Goal: Transaction & Acquisition: Purchase product/service

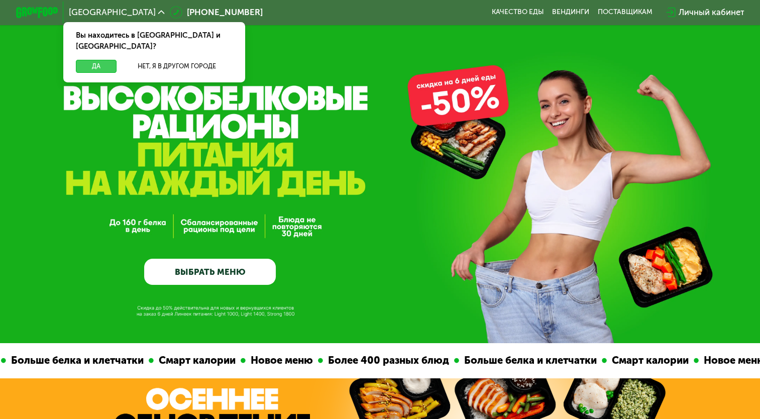
click at [92, 60] on button "Да" at bounding box center [96, 66] width 41 height 13
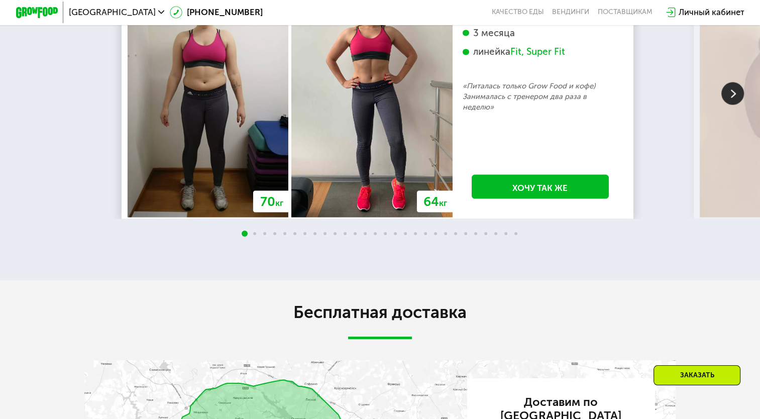
scroll to position [1989, 0]
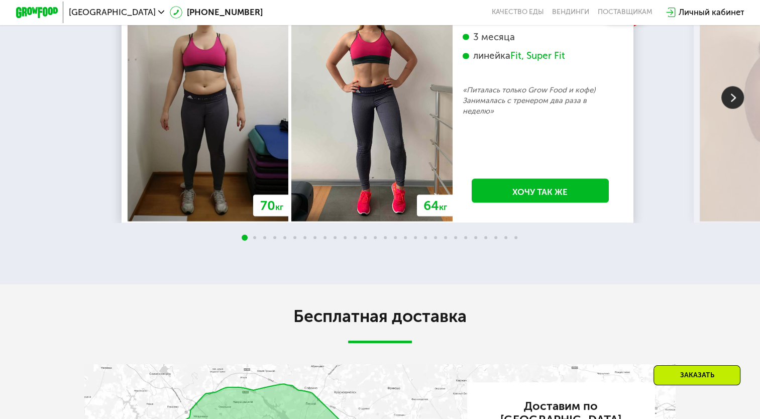
click at [727, 109] on img at bounding box center [732, 97] width 23 height 23
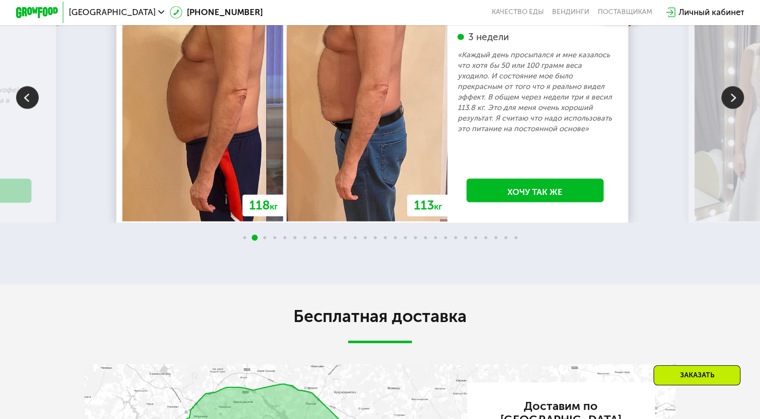
click at [727, 109] on img at bounding box center [732, 97] width 23 height 23
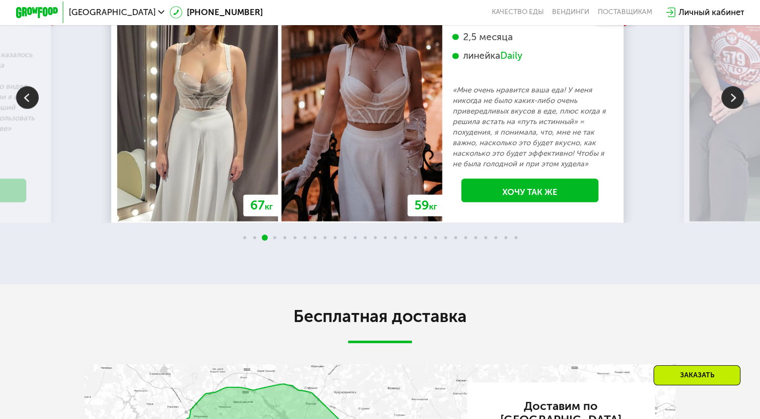
click at [729, 109] on img at bounding box center [732, 97] width 23 height 23
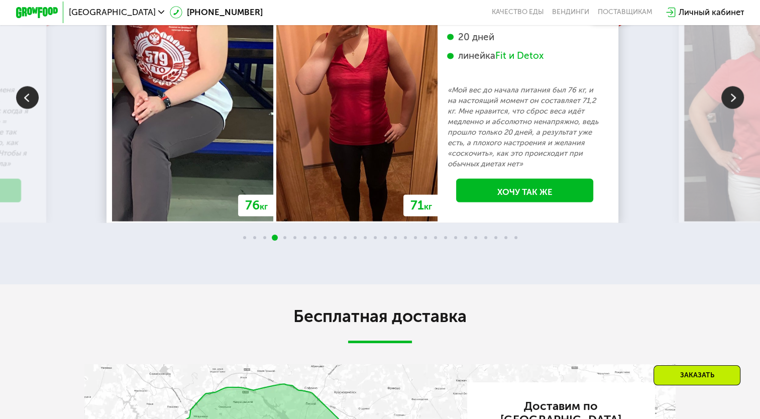
click at [729, 109] on img at bounding box center [732, 97] width 23 height 23
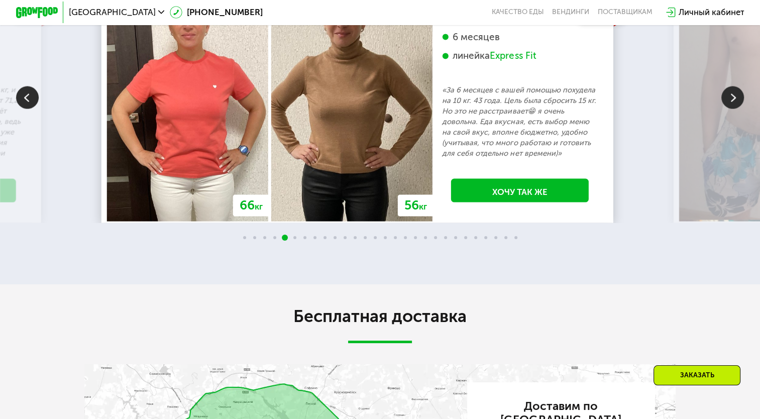
click at [729, 109] on img at bounding box center [732, 97] width 23 height 23
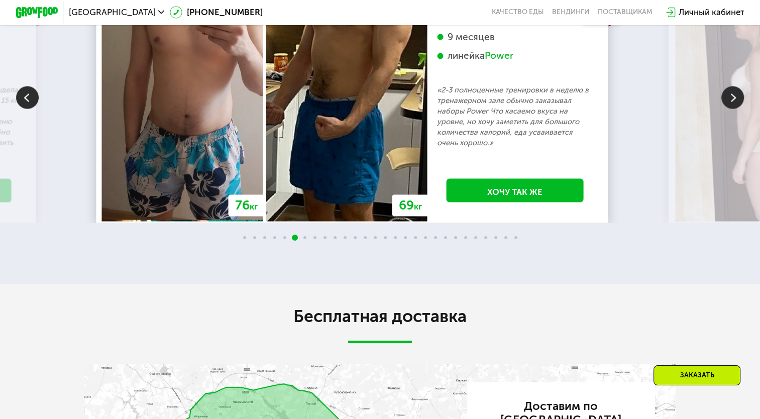
click at [729, 109] on img at bounding box center [732, 97] width 23 height 23
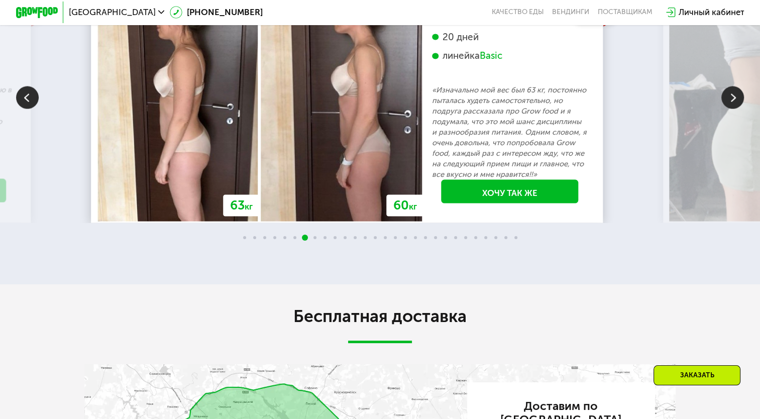
click at [729, 109] on img at bounding box center [732, 97] width 23 height 23
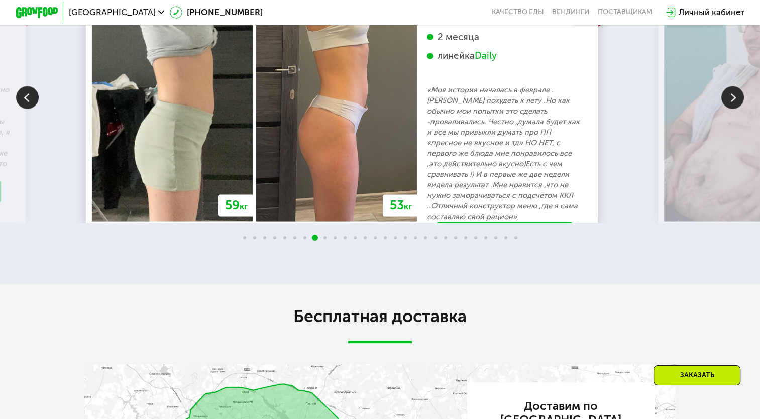
click at [729, 109] on img at bounding box center [732, 97] width 23 height 23
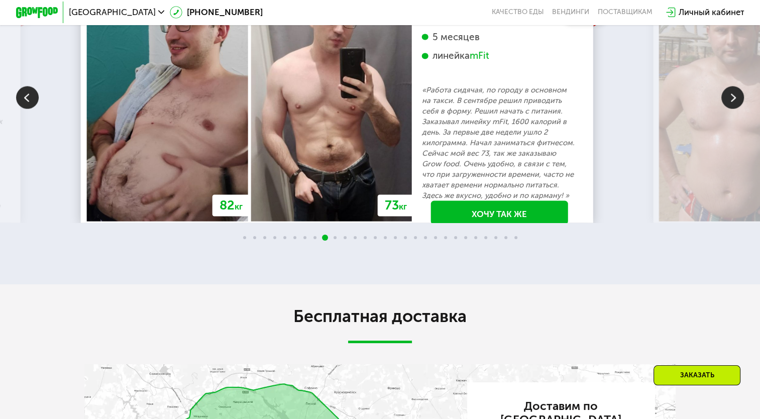
click at [31, 109] on img at bounding box center [27, 97] width 23 height 23
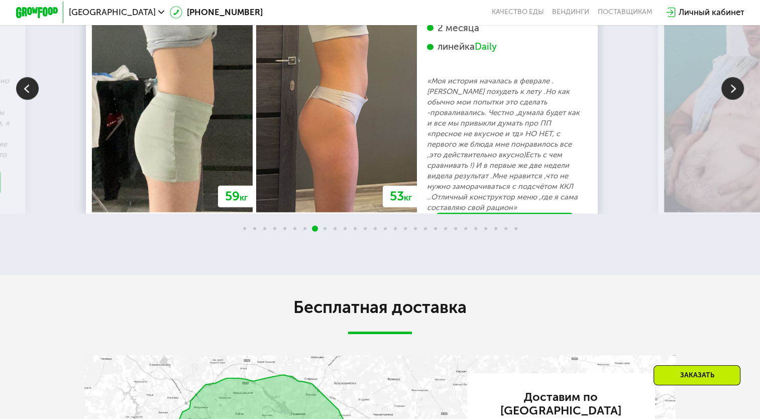
scroll to position [2001, 0]
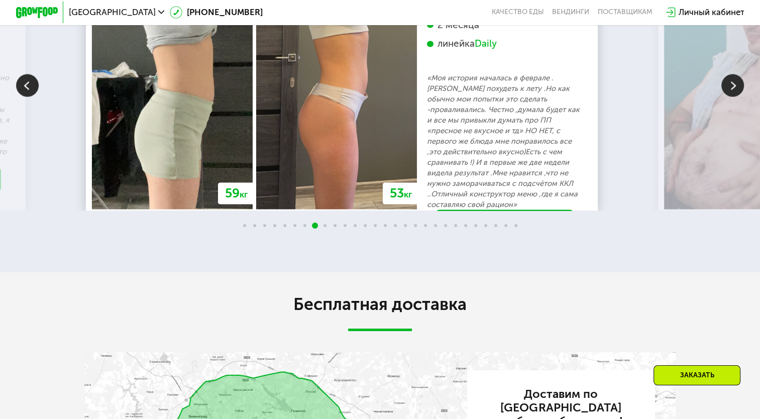
click at [536, 210] on div "[PERSON_NAME], 27 лет 2 месяца линейка Daily «Моя история началась в феврале .[…" at bounding box center [504, 100] width 155 height 219
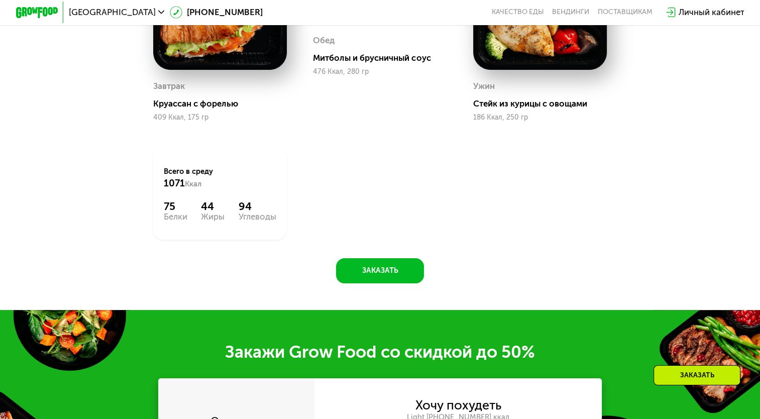
scroll to position [726, 0]
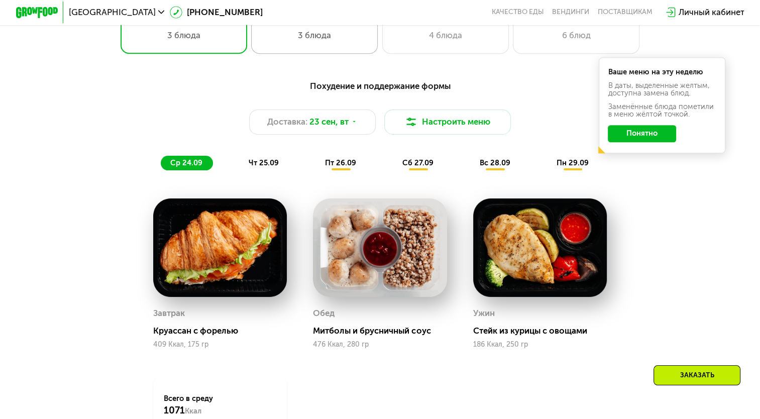
click at [319, 42] on div "3 блюда" at bounding box center [314, 35] width 104 height 13
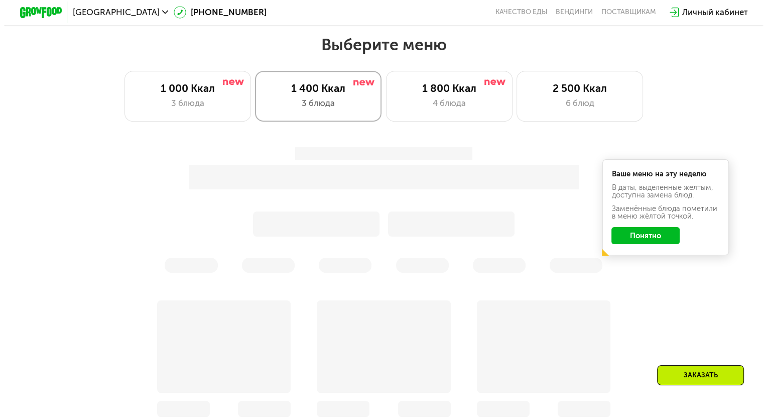
scroll to position [657, 0]
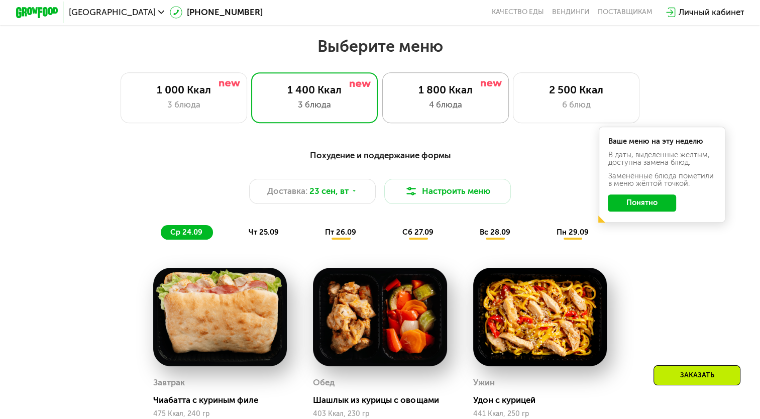
click at [436, 106] on div "4 блюда" at bounding box center [445, 104] width 104 height 13
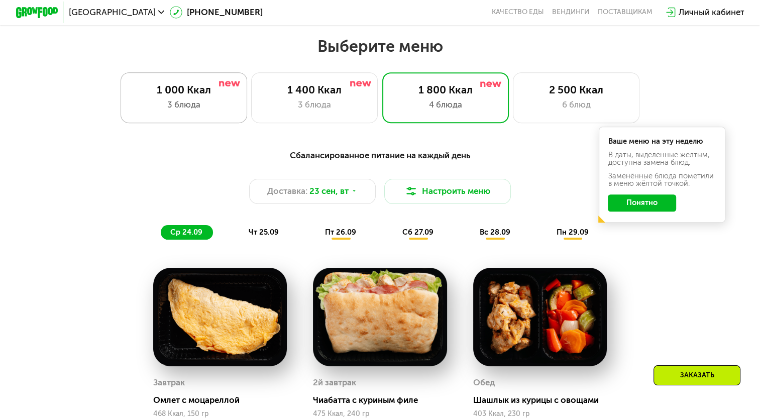
click at [193, 96] on div "1 000 Ккал" at bounding box center [184, 89] width 104 height 13
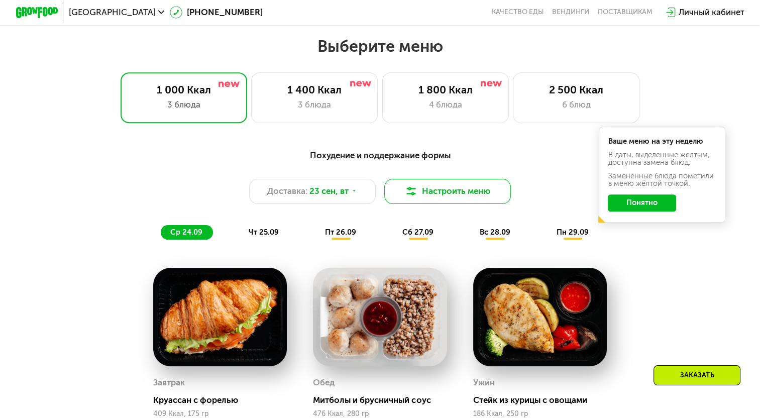
click at [408, 202] on button "Настроить меню" at bounding box center [447, 191] width 127 height 25
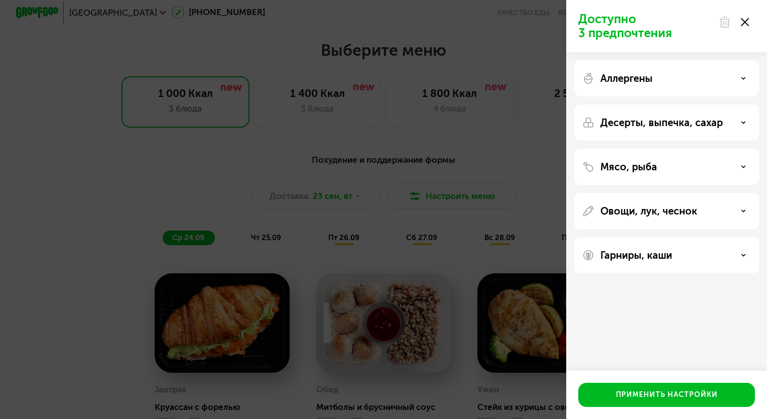
click at [691, 79] on div "Аллергены" at bounding box center [667, 78] width 169 height 12
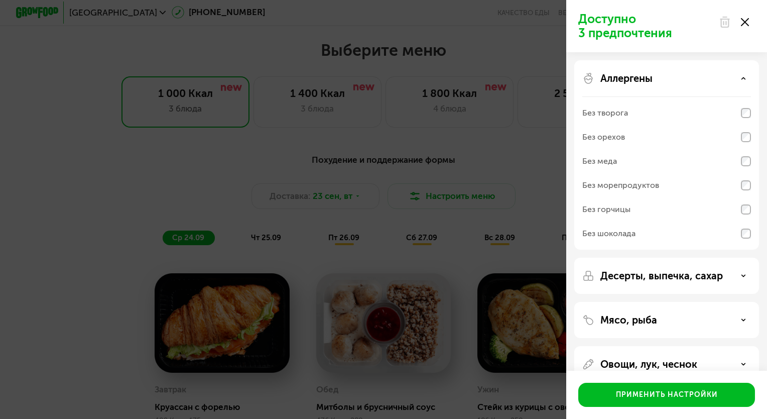
click at [689, 72] on div "Аллергены" at bounding box center [667, 78] width 169 height 12
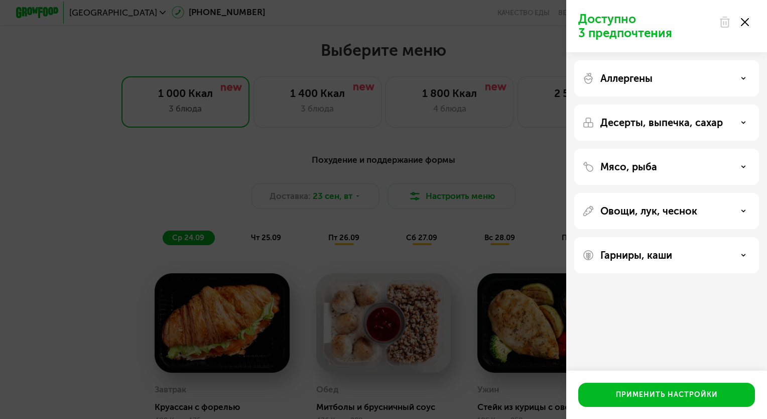
click at [652, 125] on p "Десерты, выпечка, сахар" at bounding box center [662, 123] width 123 height 12
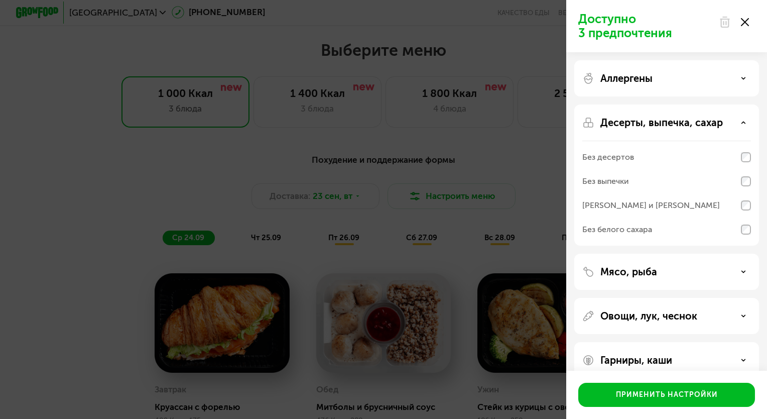
click at [682, 118] on p "Десерты, выпечка, сахар" at bounding box center [662, 123] width 123 height 12
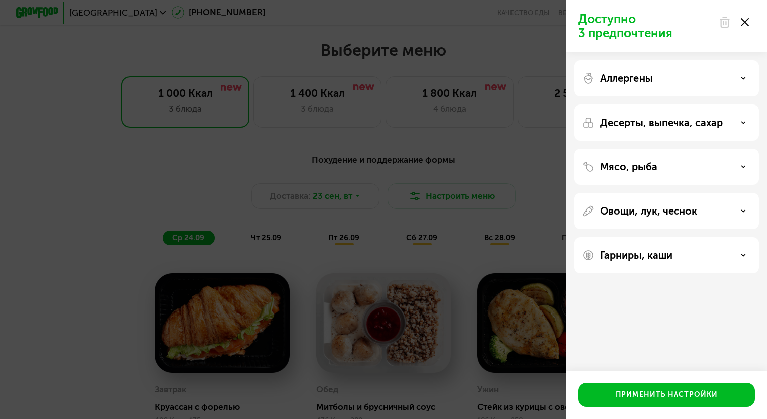
click at [663, 169] on div "Мясо, рыба" at bounding box center [667, 167] width 169 height 12
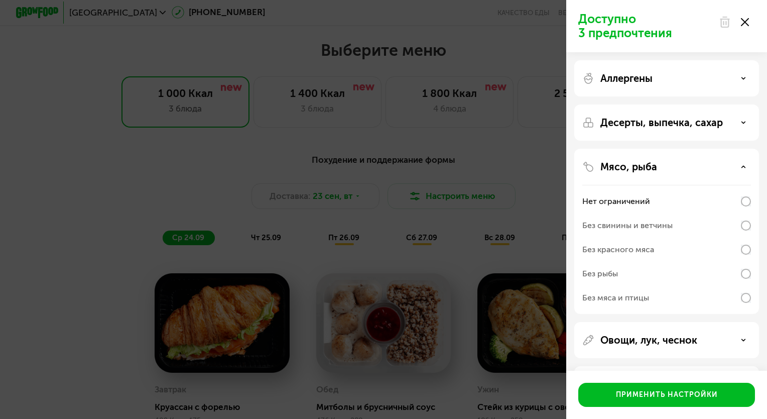
click at [663, 169] on div "Мясо, рыба" at bounding box center [667, 167] width 169 height 12
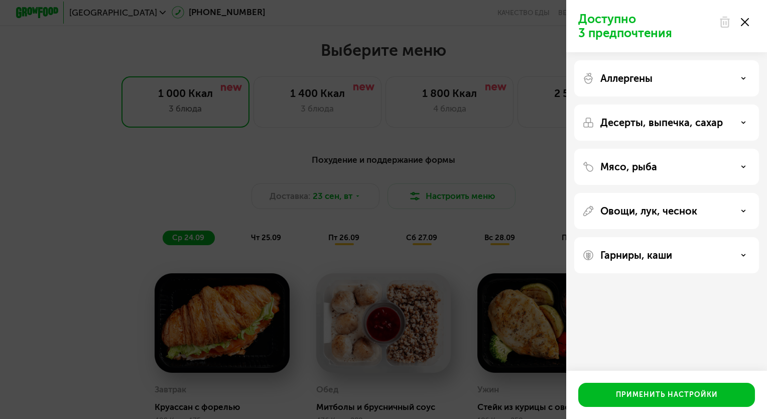
click at [635, 246] on div "Гарниры, каши" at bounding box center [667, 255] width 185 height 36
click at [634, 250] on p "Гарниры, каши" at bounding box center [637, 255] width 72 height 12
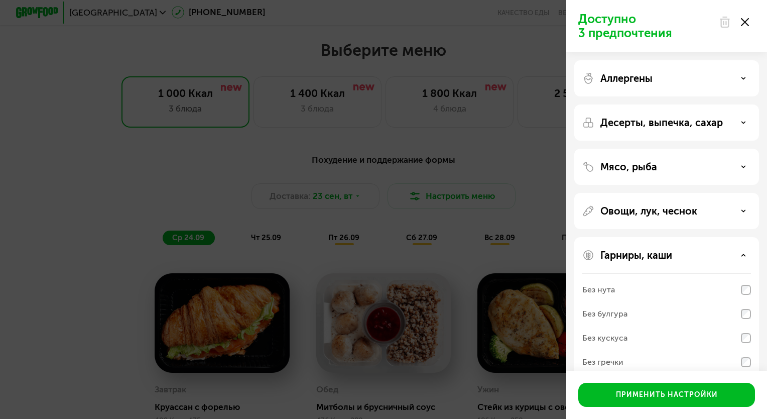
scroll to position [41, 0]
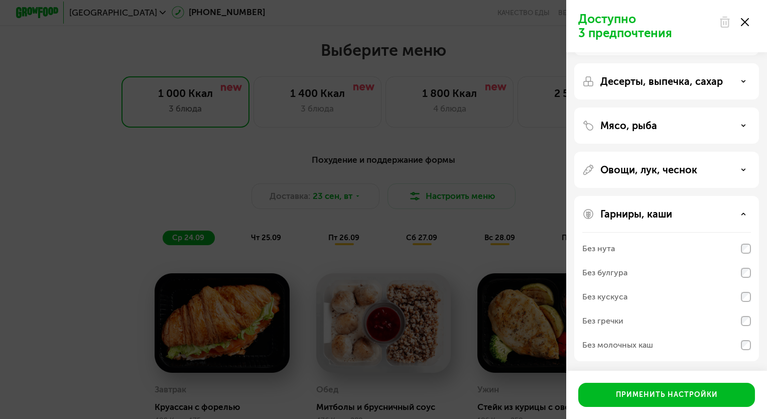
click at [693, 224] on div "Гарниры, каши Без нута Без булгура Без кускуса Без гречки Без молочных каш" at bounding box center [667, 278] width 185 height 165
click at [695, 204] on div "Гарниры, каши Без нута Без булгура Без кускуса Без гречки Без молочных каш" at bounding box center [667, 278] width 185 height 165
click at [689, 217] on div "Гарниры, каши" at bounding box center [667, 214] width 169 height 12
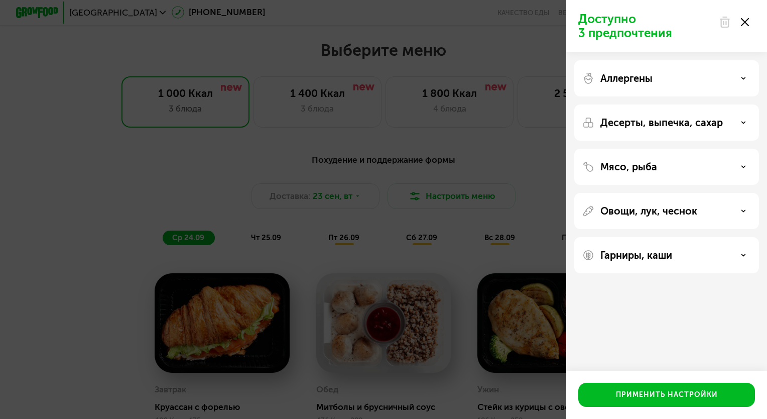
scroll to position [0, 0]
click at [750, 24] on div at bounding box center [734, 22] width 42 height 20
click at [745, 25] on icon at bounding box center [745, 22] width 8 height 8
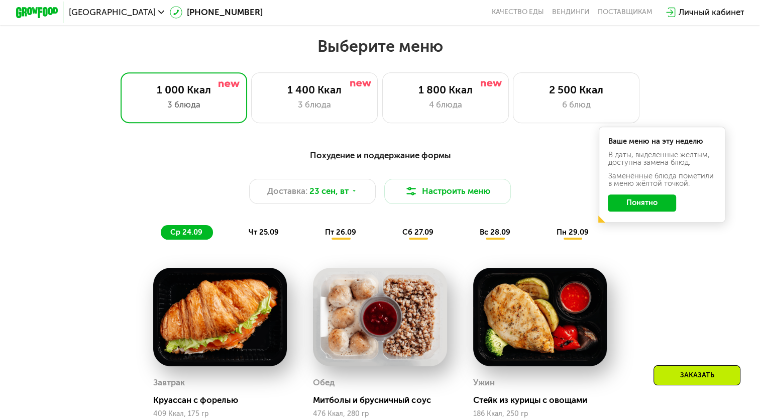
click at [637, 204] on button "Понятно" at bounding box center [642, 202] width 68 height 17
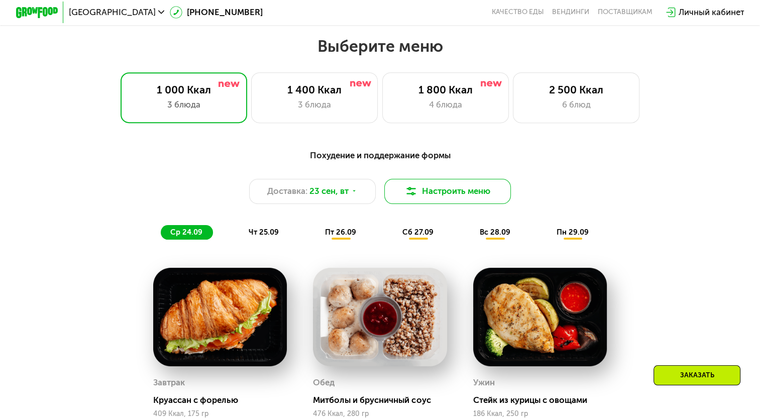
click at [471, 204] on button "Настроить меню" at bounding box center [447, 191] width 127 height 25
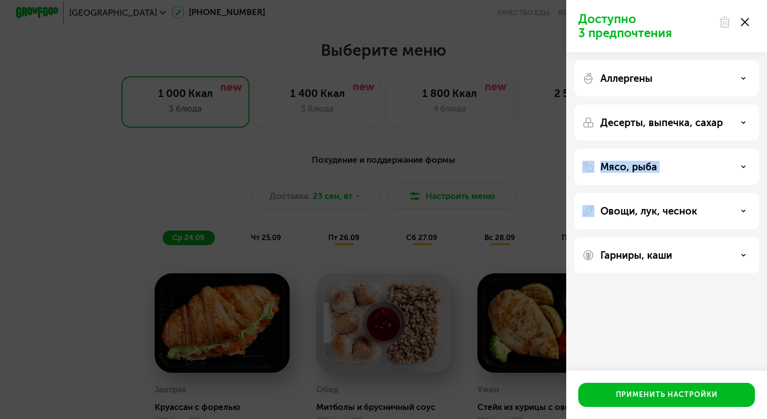
click at [534, 176] on div "Доступно 3 предпочтения Аллергены Десерты, выпечка, сахар Мясо, рыба Овощи, лук…" at bounding box center [383, 209] width 767 height 419
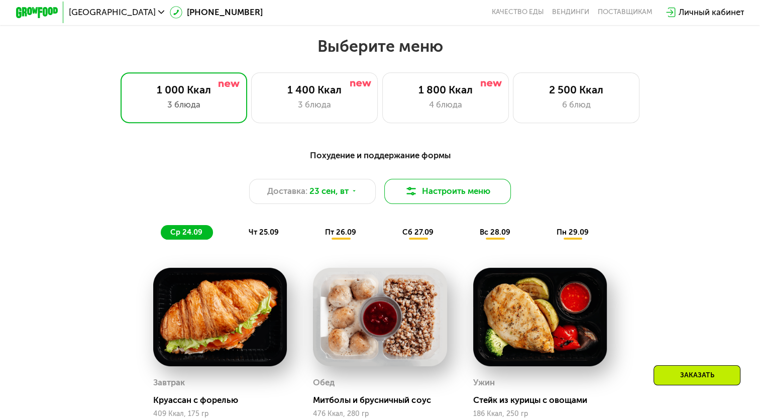
drag, startPoint x: 534, startPoint y: 176, endPoint x: 488, endPoint y: 199, distance: 51.9
click at [488, 199] on button "Настроить меню" at bounding box center [447, 191] width 127 height 25
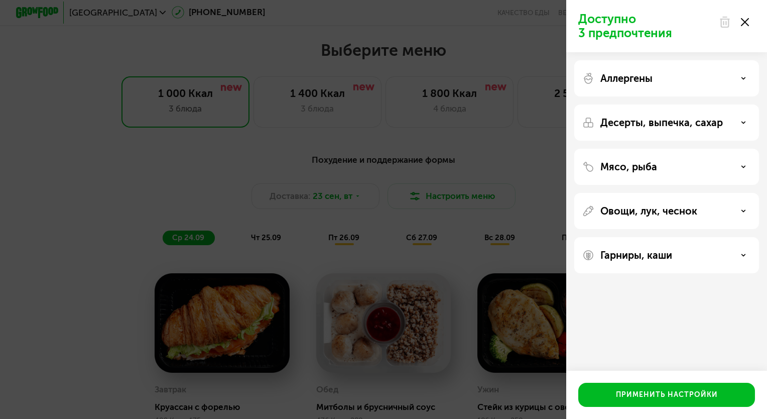
click at [728, 83] on div "Аллергены" at bounding box center [667, 78] width 169 height 12
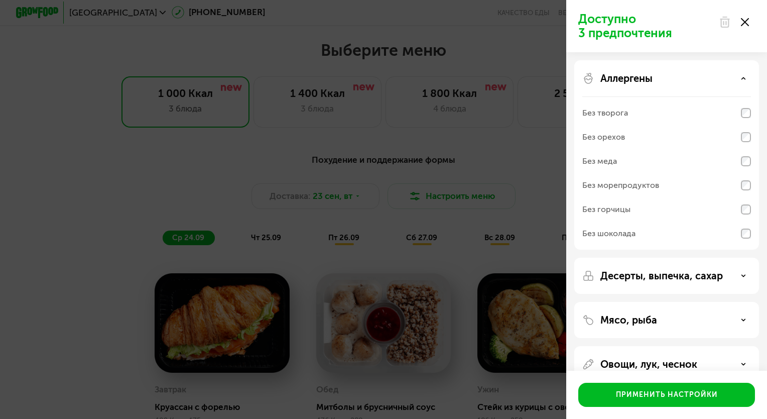
scroll to position [65, 0]
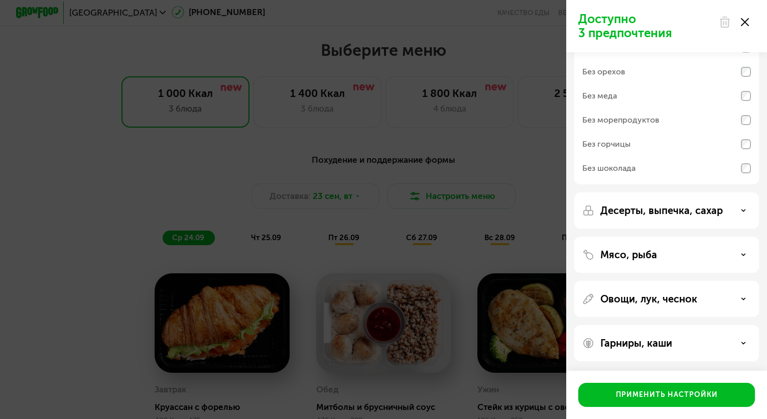
click at [671, 207] on p "Десерты, выпечка, сахар" at bounding box center [662, 210] width 123 height 12
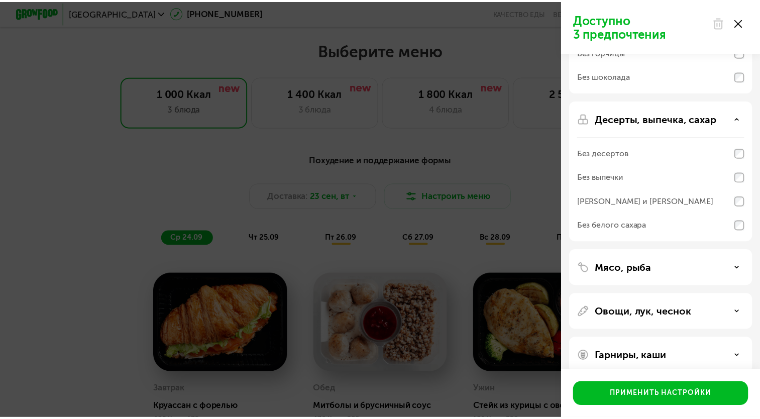
scroll to position [170, 0]
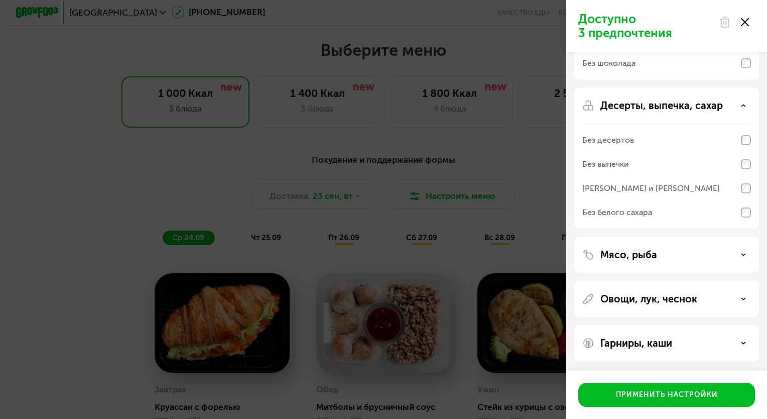
click at [741, 20] on div at bounding box center [734, 22] width 42 height 20
click at [742, 20] on icon at bounding box center [745, 22] width 8 height 8
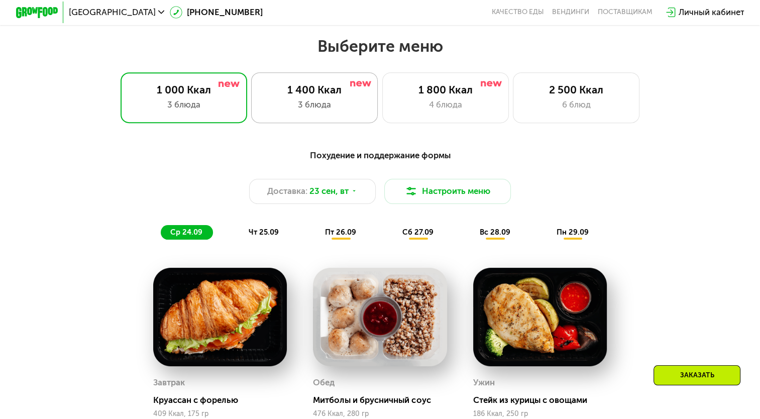
click at [307, 111] on div "3 блюда" at bounding box center [314, 104] width 104 height 13
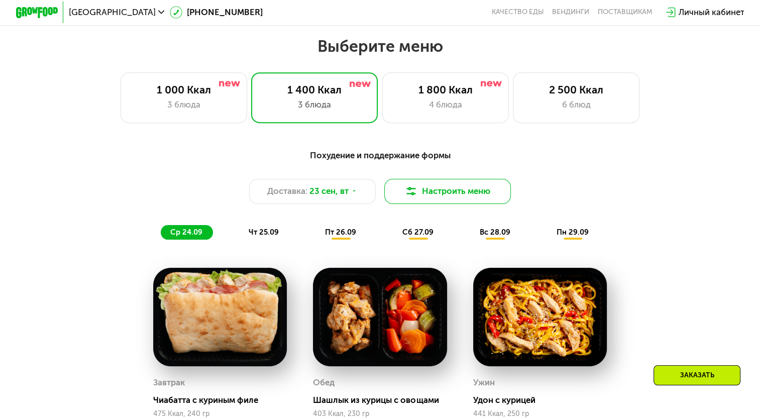
click at [429, 200] on button "Настроить меню" at bounding box center [447, 191] width 127 height 25
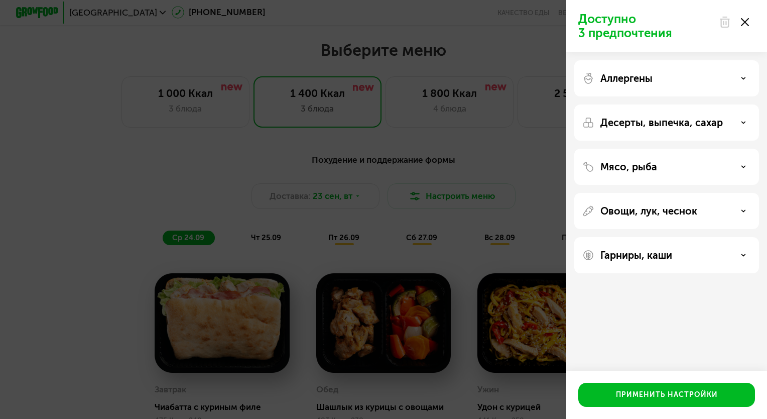
click at [503, 159] on div "Доступно 3 предпочтения Аллергены Десерты, выпечка, сахар Мясо, рыба Овощи, лук…" at bounding box center [383, 209] width 767 height 419
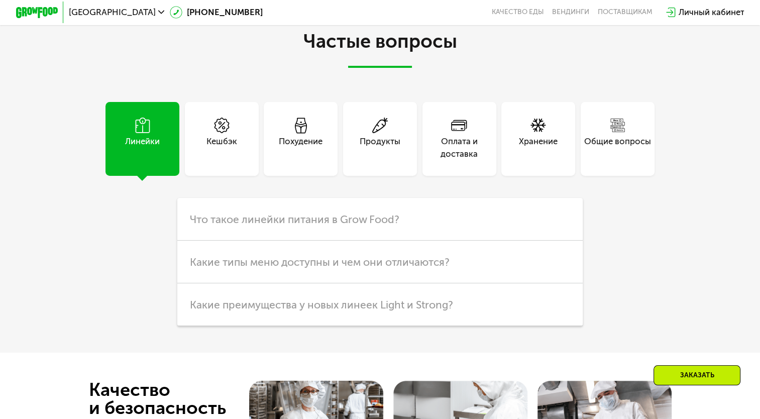
scroll to position [2749, 0]
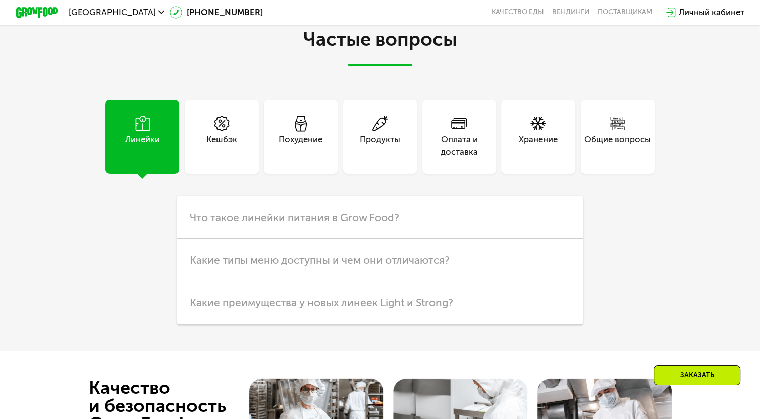
click at [391, 156] on div "Продукты" at bounding box center [380, 145] width 41 height 25
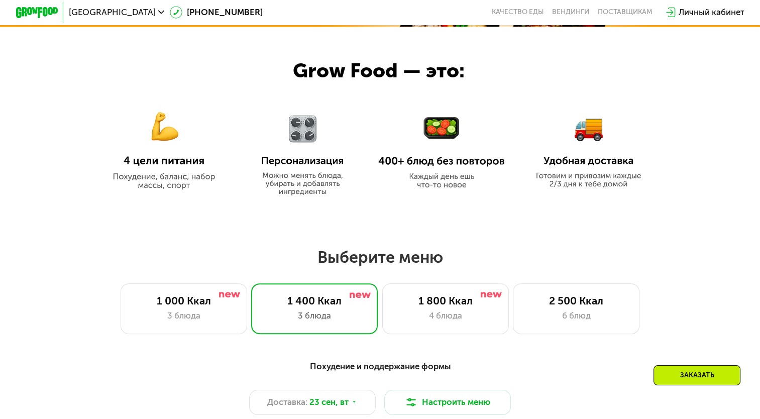
scroll to position [0, 0]
